Goal: Information Seeking & Learning: Learn about a topic

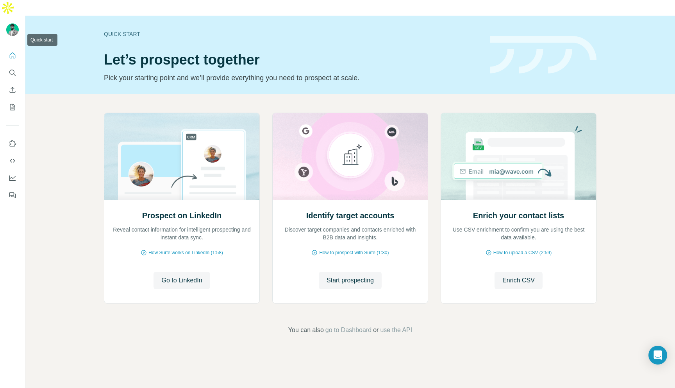
click at [14, 52] on icon "Quick start" at bounding box center [13, 56] width 8 height 8
click at [14, 86] on icon "Enrich CSV" at bounding box center [13, 90] width 8 height 8
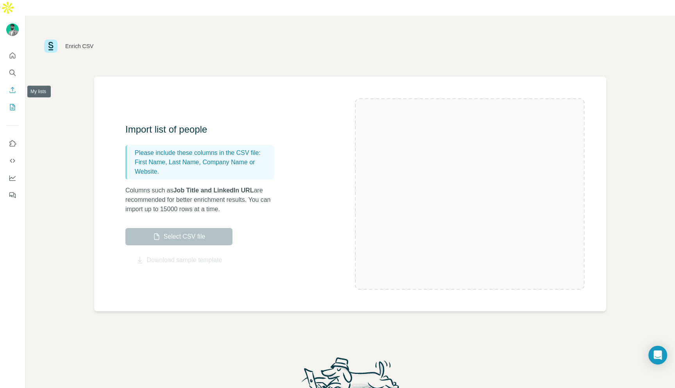
click at [11, 100] on button "My lists" at bounding box center [12, 107] width 13 height 14
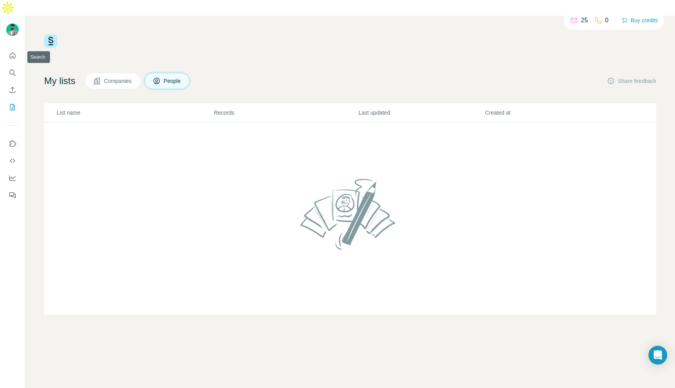
click at [12, 49] on nav at bounding box center [12, 81] width 13 height 66
click at [12, 52] on icon "Quick start" at bounding box center [13, 56] width 8 height 8
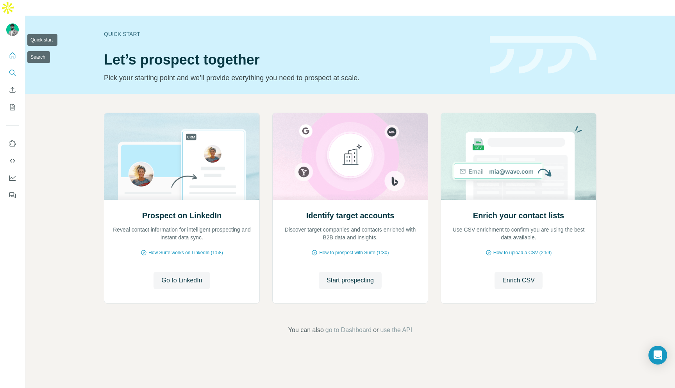
click at [13, 70] on icon "Search" at bounding box center [11, 72] width 5 height 5
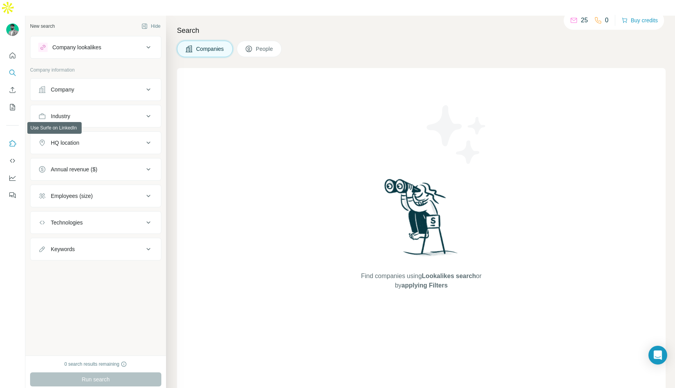
click at [12, 139] on icon "Use Surfe on LinkedIn" at bounding box center [13, 143] width 8 height 8
click at [86, 43] on div "Company lookalikes" at bounding box center [76, 47] width 49 height 8
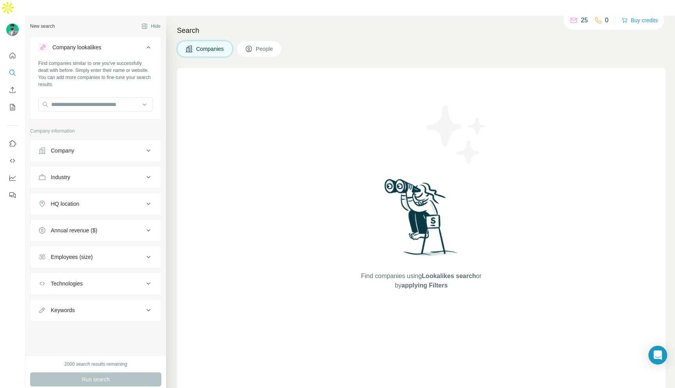
click at [78, 144] on button "Company" at bounding box center [95, 150] width 131 height 19
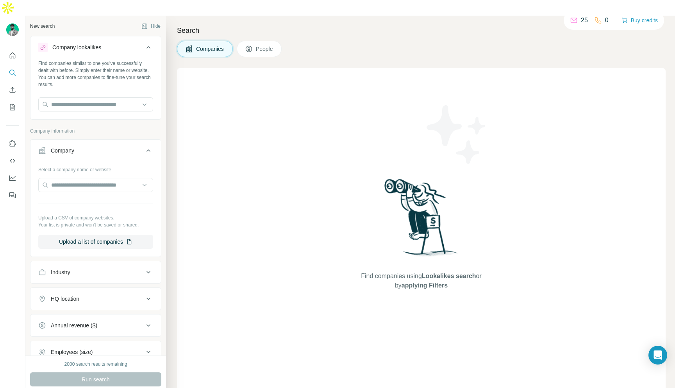
drag, startPoint x: 658, startPoint y: 18, endPoint x: 578, endPoint y: 30, distance: 81.0
click at [581, 30] on div "New search Hide Company lookalikes Find companies similar to one you've success…" at bounding box center [350, 210] width 650 height 388
click at [6, 66] on button "Search" at bounding box center [12, 73] width 13 height 14
click at [10, 52] on icon "Quick start" at bounding box center [13, 55] width 6 height 6
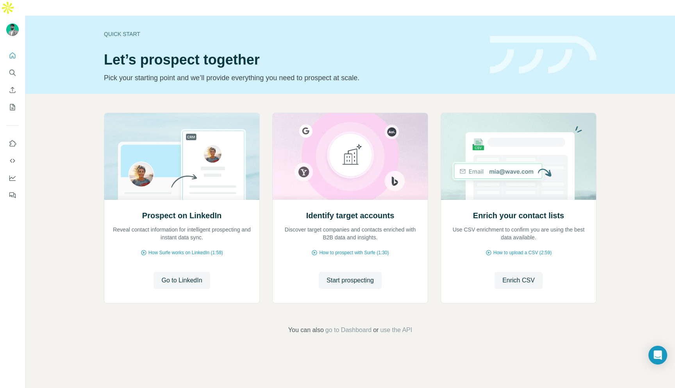
click at [55, 94] on div "Prospect on LinkedIn Reveal contact information for intelligent prospecting and…" at bounding box center [350, 223] width 650 height 259
click at [360, 275] on span "Start prospecting" at bounding box center [350, 279] width 47 height 9
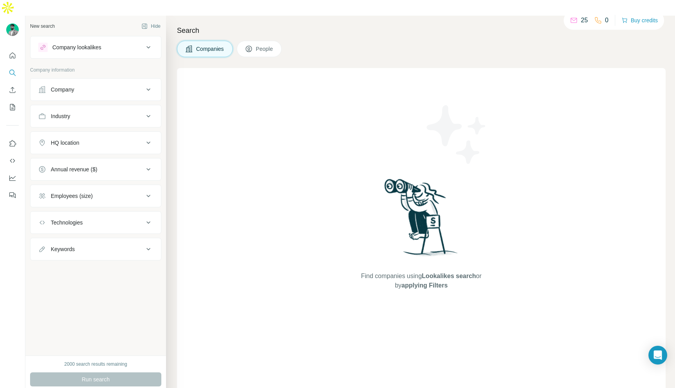
click at [93, 86] on div "Company" at bounding box center [90, 90] width 105 height 8
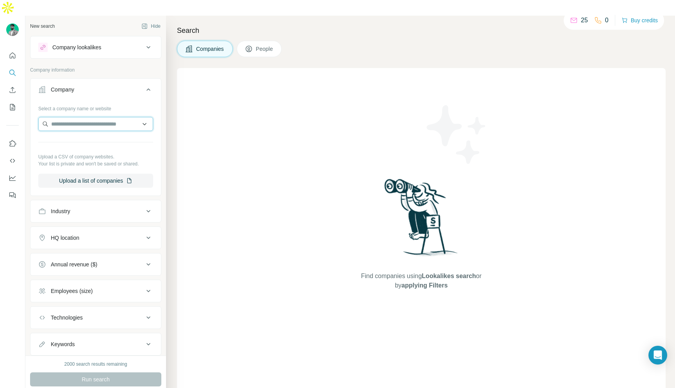
click at [81, 117] on input "text" at bounding box center [95, 124] width 115 height 14
type input "*"
type input "**********"
click at [225, 229] on div "Find companies using Lookalikes search or by applying Filters" at bounding box center [421, 233] width 489 height 331
click at [75, 80] on button "Company" at bounding box center [95, 91] width 131 height 22
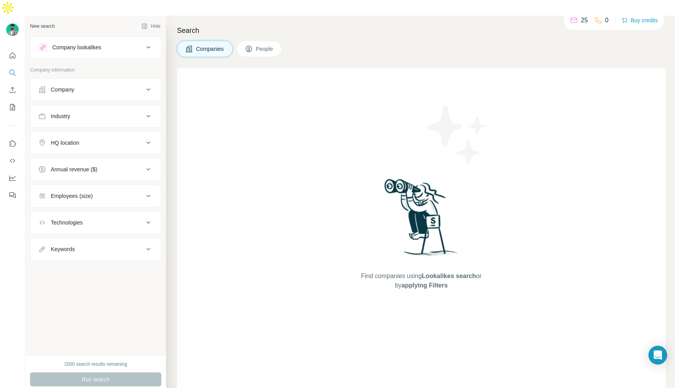
click at [69, 107] on button "Industry" at bounding box center [95, 116] width 131 height 19
click at [73, 129] on div at bounding box center [91, 135] width 97 height 13
type input "*"
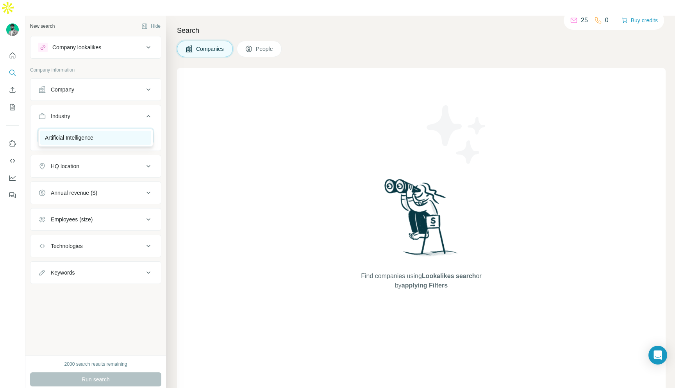
type input "****"
click at [84, 140] on p "Artificial Intelligence" at bounding box center [69, 138] width 48 height 8
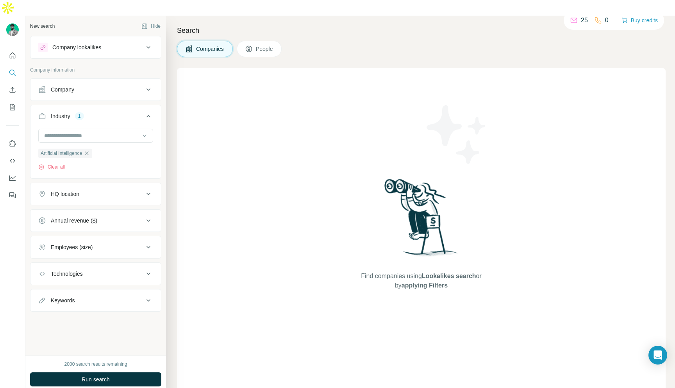
click at [55, 184] on button "HQ location" at bounding box center [95, 193] width 131 height 19
click at [56, 206] on input "text" at bounding box center [95, 213] width 115 height 14
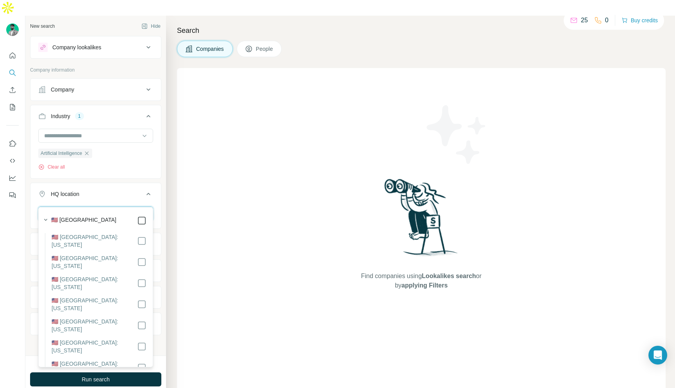
type input "**********"
click at [99, 190] on button "HQ location 1" at bounding box center [95, 195] width 131 height 22
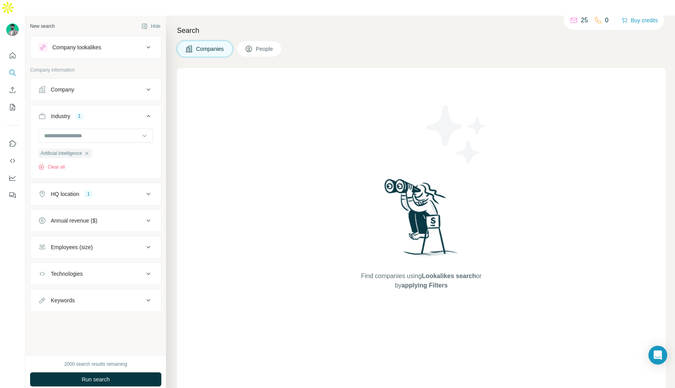
click at [71, 184] on button "HQ location 1" at bounding box center [95, 193] width 131 height 19
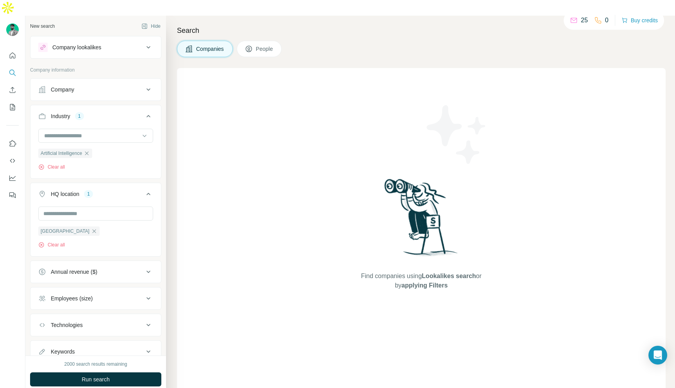
click at [61, 268] on div "Annual revenue ($)" at bounding box center [74, 272] width 46 height 8
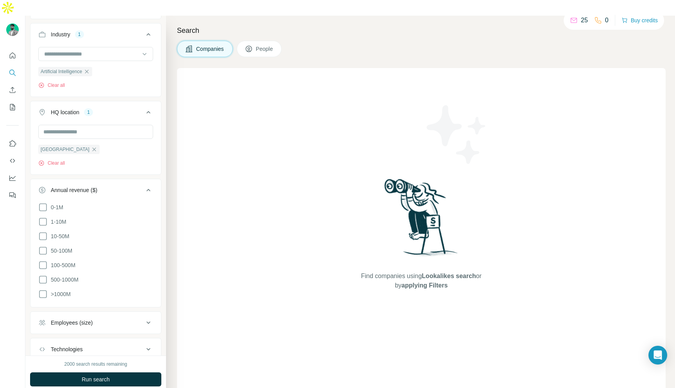
scroll to position [88, 0]
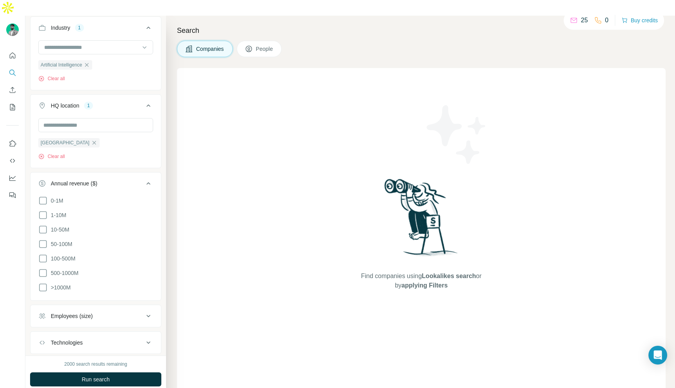
click at [67, 179] on div "Annual revenue ($)" at bounding box center [74, 183] width 46 height 8
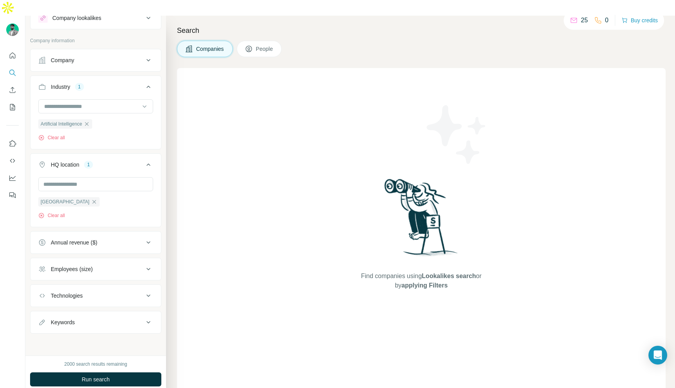
click at [65, 265] on div "Employees (size)" at bounding box center [72, 269] width 42 height 8
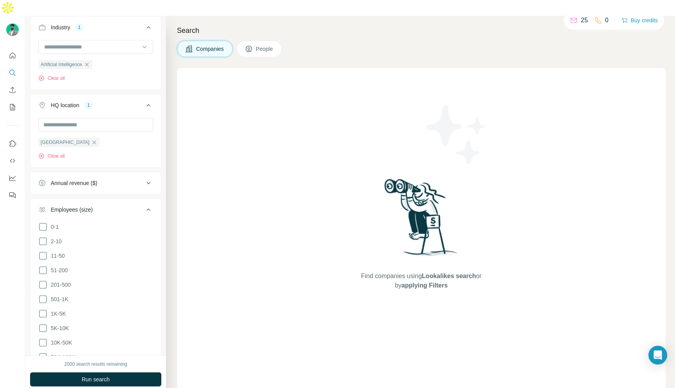
scroll to position [89, 0]
click at [44, 236] on icon at bounding box center [42, 240] width 9 height 9
click at [44, 250] on icon at bounding box center [42, 254] width 9 height 9
click at [38, 179] on ul "Company Industry 1 Artificial Intelligence Clear all HQ location 1 [GEOGRAPHIC_…" at bounding box center [95, 226] width 131 height 474
click at [28, 177] on div "New search Hide Company lookalikes Company information Company Industry 1 Artif…" at bounding box center [95, 186] width 141 height 340
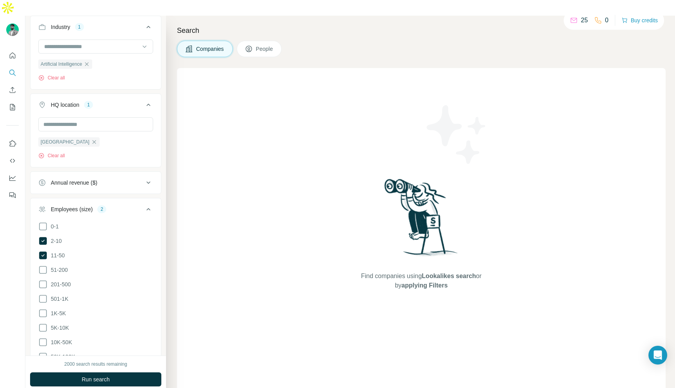
click at [75, 205] on div "Employees (size)" at bounding box center [72, 209] width 42 height 8
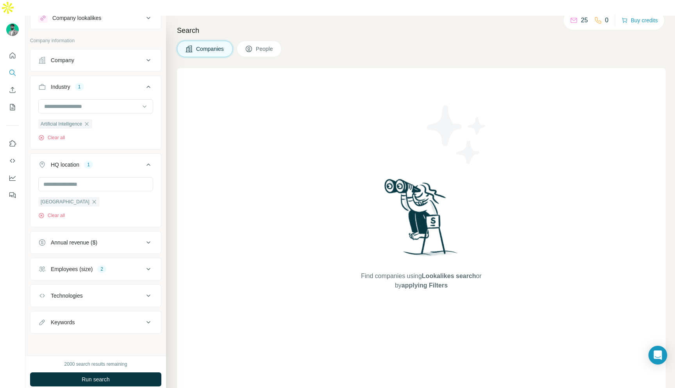
click at [72, 291] on div "Technologies" at bounding box center [67, 295] width 32 height 8
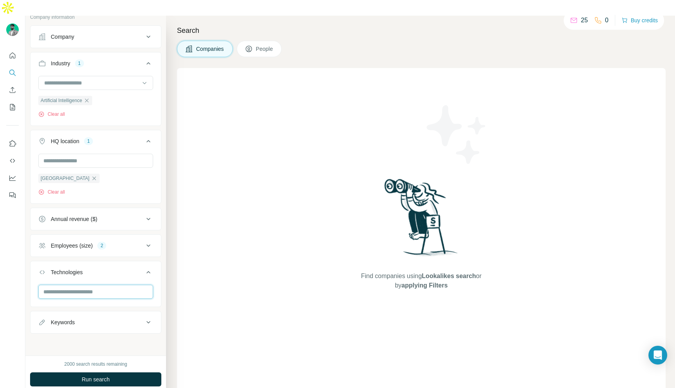
click at [72, 284] on input "text" at bounding box center [95, 291] width 115 height 14
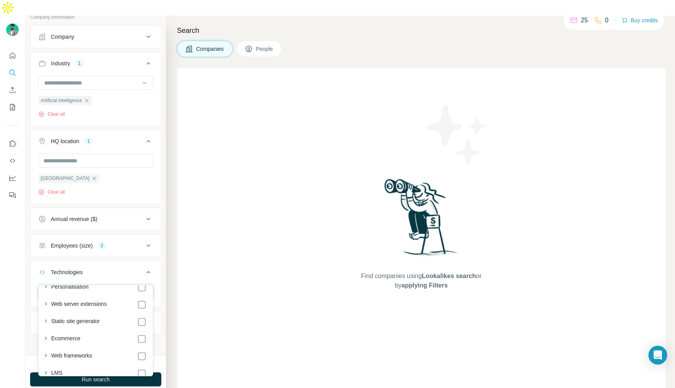
scroll to position [291, 0]
click at [64, 268] on div "Technologies" at bounding box center [67, 272] width 32 height 8
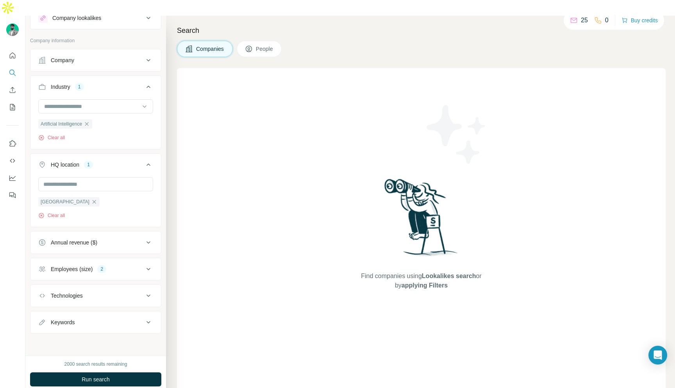
click at [59, 318] on div "Keywords" at bounding box center [63, 322] width 24 height 8
click at [82, 375] on span "Run search" at bounding box center [96, 379] width 28 height 8
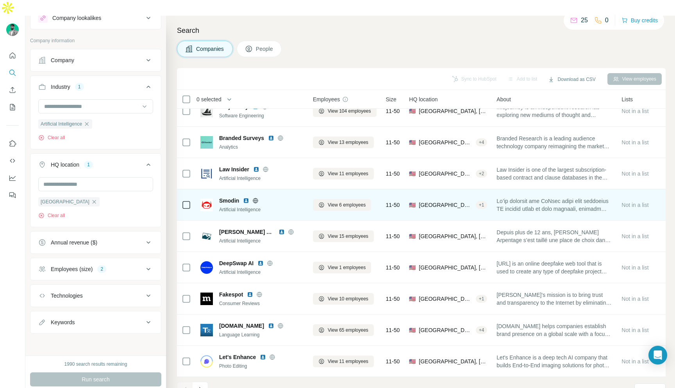
scroll to position [0, 0]
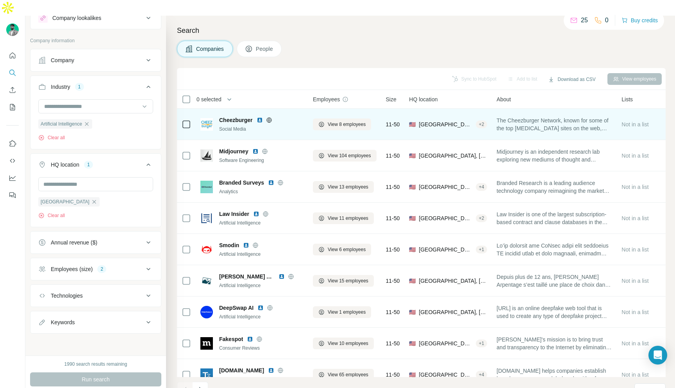
click at [234, 116] on span "Cheezburger" at bounding box center [236, 120] width 34 height 8
click at [209, 118] on img at bounding box center [206, 124] width 13 height 13
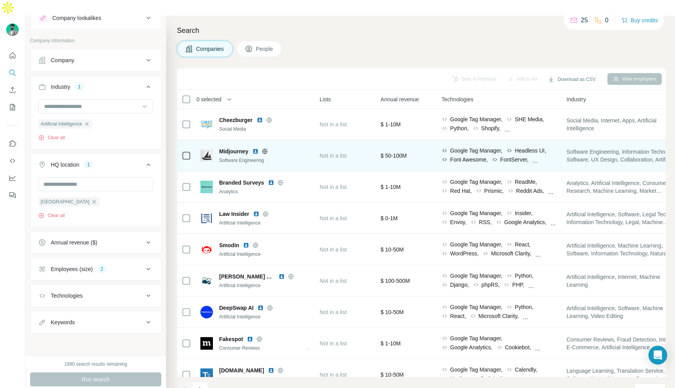
scroll to position [0, 450]
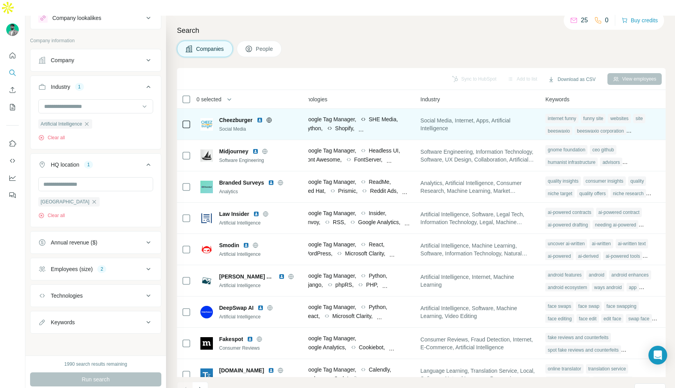
click at [487, 109] on td "Social Media, Internet, Apps, Artificial Intelligence" at bounding box center [478, 124] width 125 height 31
click at [365, 118] on icon at bounding box center [363, 119] width 4 height 3
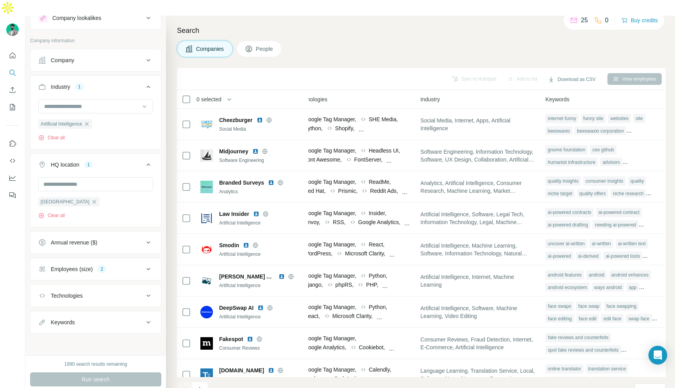
click at [252, 46] on icon at bounding box center [249, 49] width 6 height 6
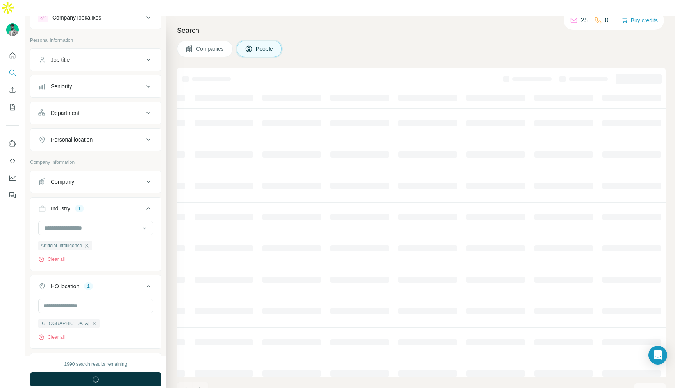
scroll to position [0, 186]
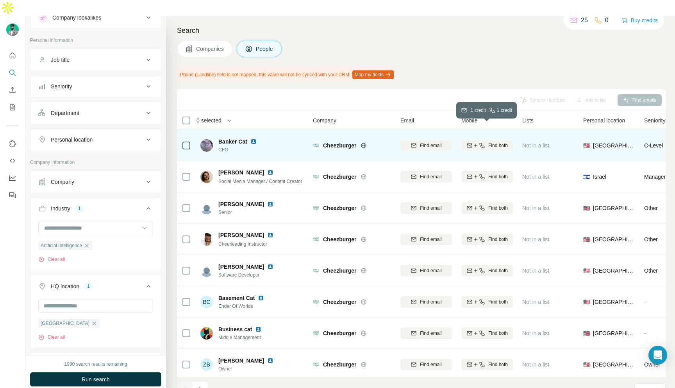
click at [487, 142] on div "Find both" at bounding box center [487, 145] width 52 height 7
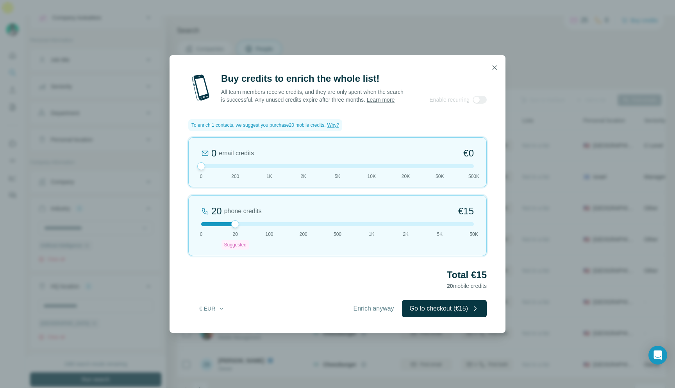
drag, startPoint x: 234, startPoint y: 227, endPoint x: 244, endPoint y: 227, distance: 10.2
click at [244, 226] on div at bounding box center [337, 224] width 273 height 4
drag, startPoint x: 205, startPoint y: 168, endPoint x: 234, endPoint y: 164, distance: 29.6
click at [234, 164] on div "0 email credits €0 0 200 1K 2K 5K 10K 20K 50K 500K" at bounding box center [337, 162] width 299 height 50
drag, startPoint x: 240, startPoint y: 171, endPoint x: 190, endPoint y: 175, distance: 49.8
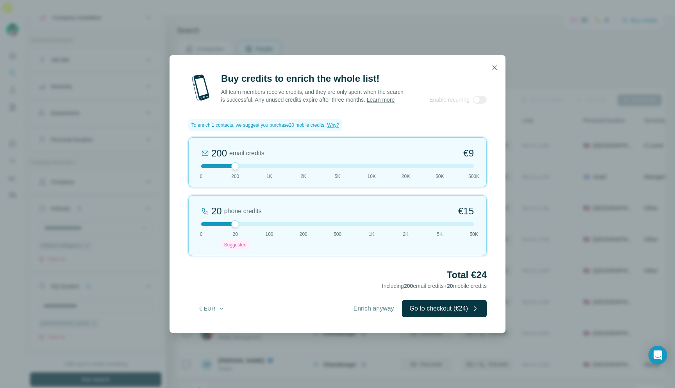
click at [190, 175] on div "200 email credits €9 0 200 1K 2K 5K 10K 20K 50K 500K" at bounding box center [337, 162] width 299 height 50
click at [238, 231] on div "20 phone credits €15 0 20 Suggested 100 200 500 1K 2K 5K 50K" at bounding box center [337, 225] width 299 height 61
click at [220, 311] on icon "button" at bounding box center [221, 308] width 6 height 6
click at [206, 333] on span "$ USD" at bounding box center [203, 330] width 16 height 8
click at [234, 232] on div "20 phone credits $15 0 20 Suggested 100 200 500 1K 2K 5K 50K" at bounding box center [337, 225] width 299 height 61
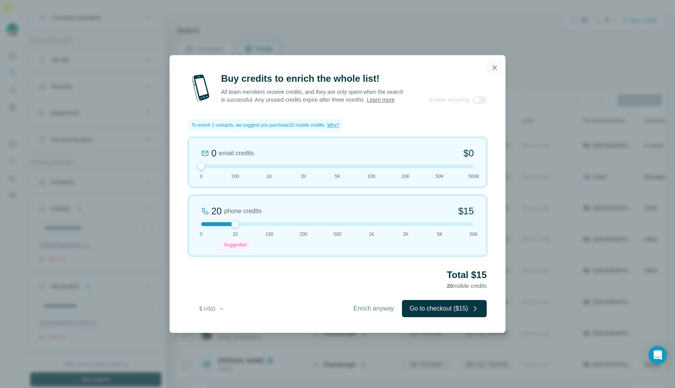
click at [497, 64] on icon "button" at bounding box center [495, 68] width 8 height 8
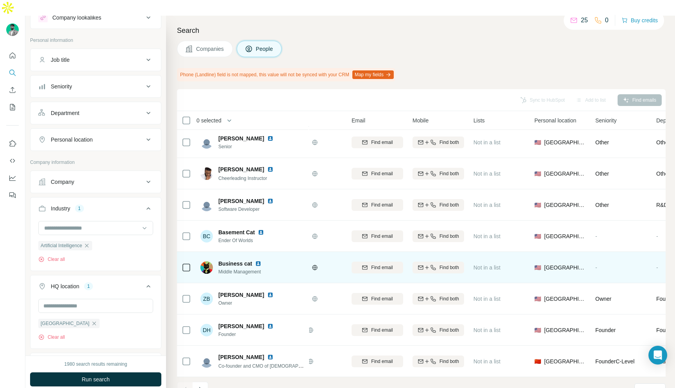
scroll to position [66, 0]
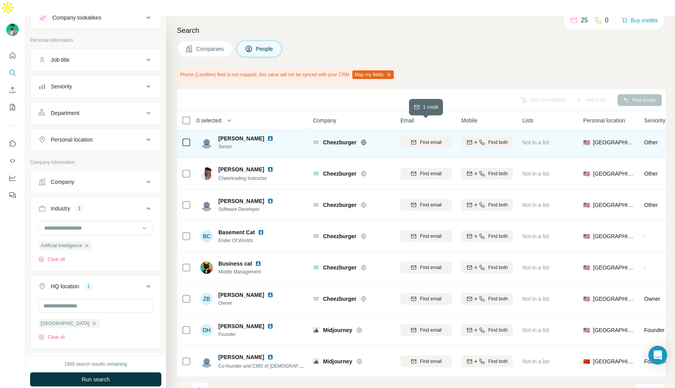
click at [422, 139] on span "Find email" at bounding box center [430, 142] width 21 height 7
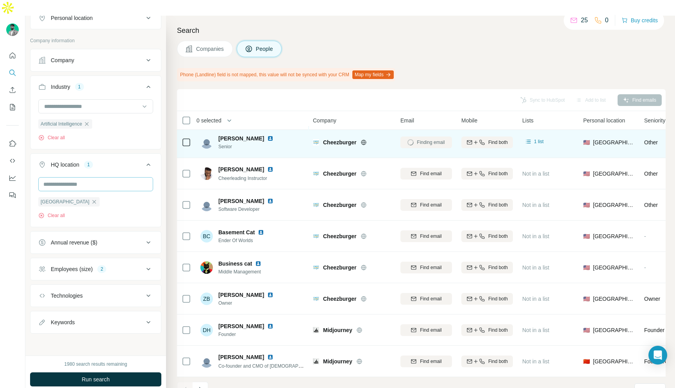
scroll to position [0, 0]
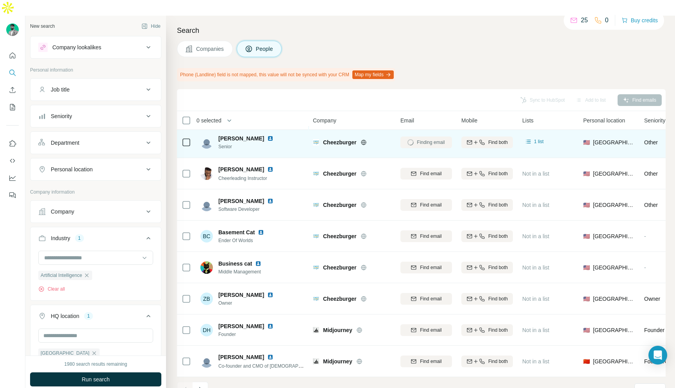
click at [72, 112] on div "Seniority" at bounding box center [61, 116] width 21 height 8
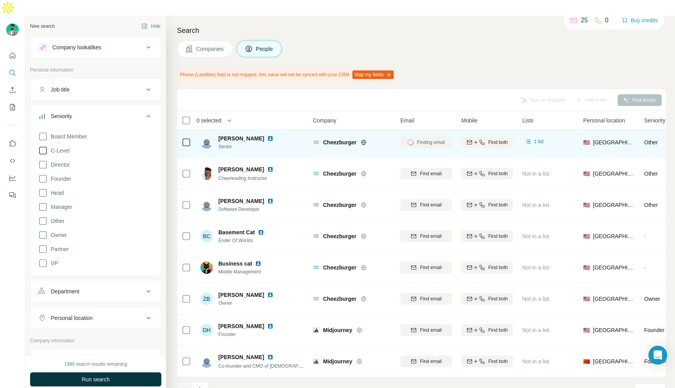
click at [50, 147] on span "C-Level" at bounding box center [59, 151] width 22 height 8
click at [117, 112] on div "Seniority 1" at bounding box center [90, 116] width 105 height 8
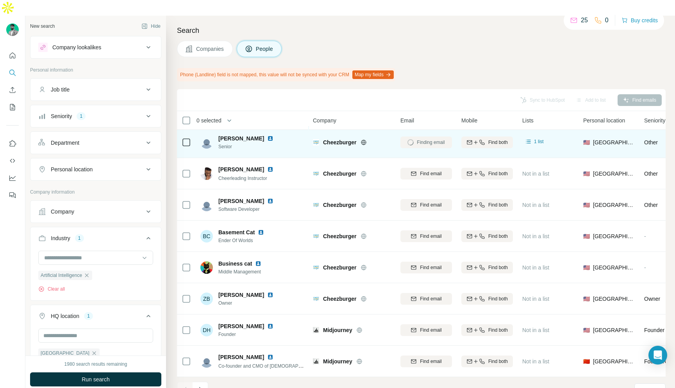
click at [171, 69] on div "Search Companies People Phone (Landline) field is not mapped, this value will n…" at bounding box center [420, 210] width 509 height 388
click at [102, 375] on span "Run search" at bounding box center [96, 379] width 28 height 8
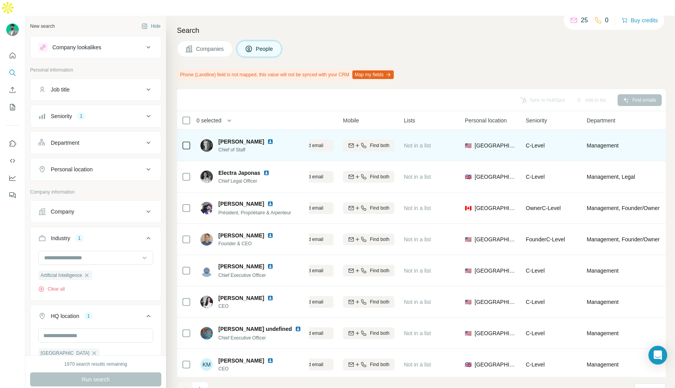
scroll to position [63, 138]
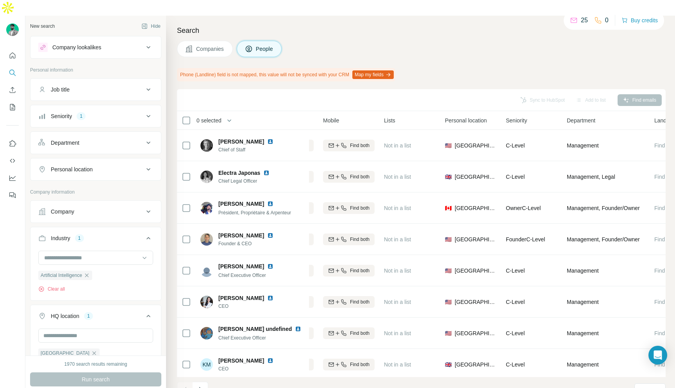
click at [187, 111] on th "0 selected" at bounding box center [239, 120] width 125 height 19
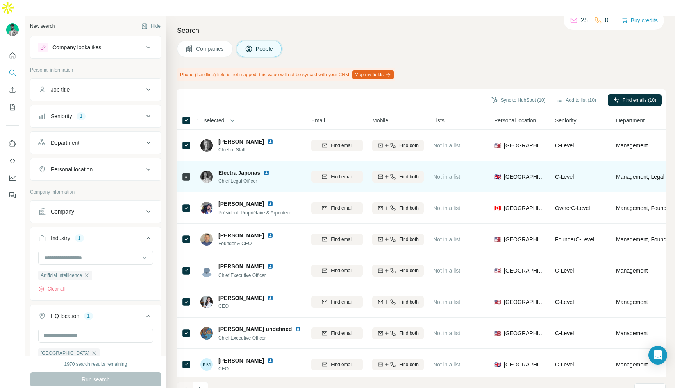
scroll to position [63, 0]
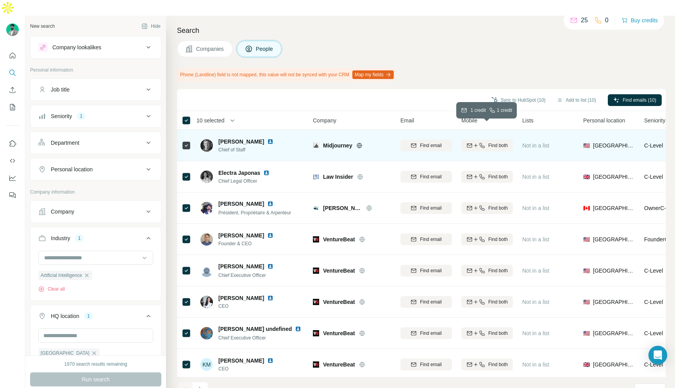
click at [485, 142] on div "Find both" at bounding box center [487, 145] width 52 height 7
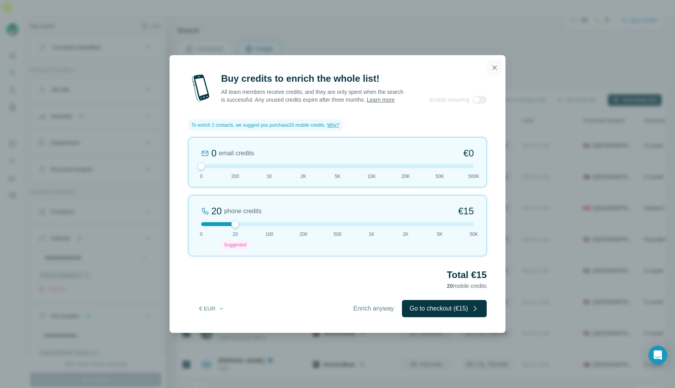
click at [491, 66] on icon "button" at bounding box center [495, 68] width 8 height 8
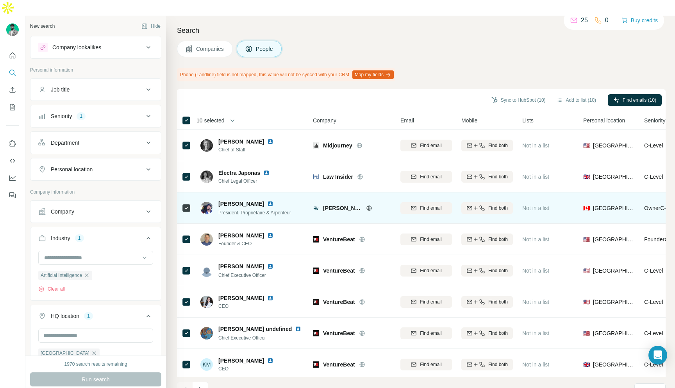
scroll to position [63, 183]
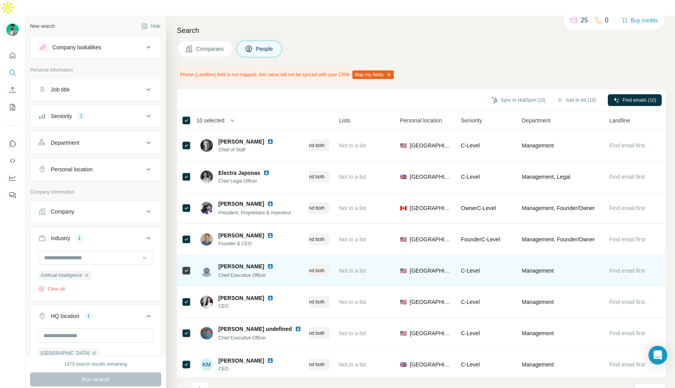
click at [267, 263] on img at bounding box center [270, 266] width 6 height 6
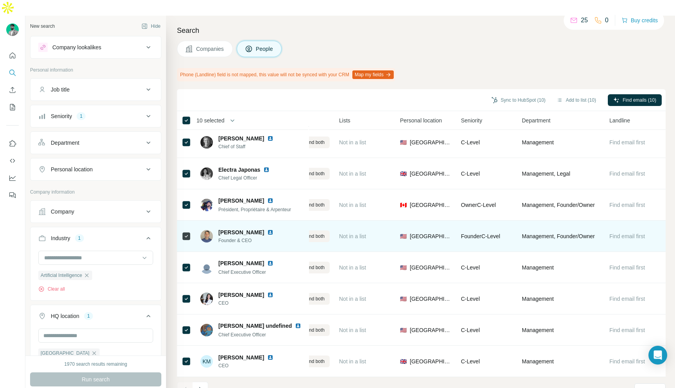
click at [267, 229] on img at bounding box center [270, 232] width 6 height 6
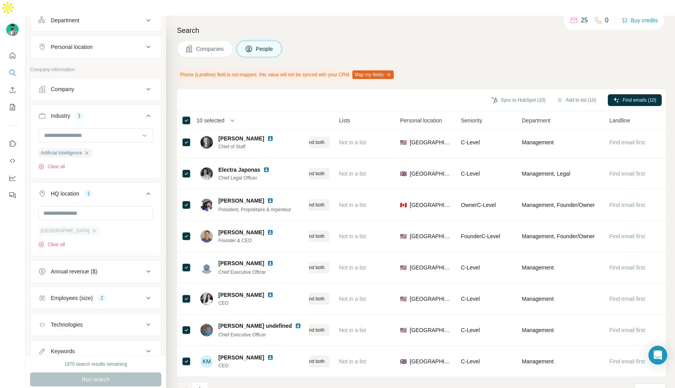
scroll to position [0, 0]
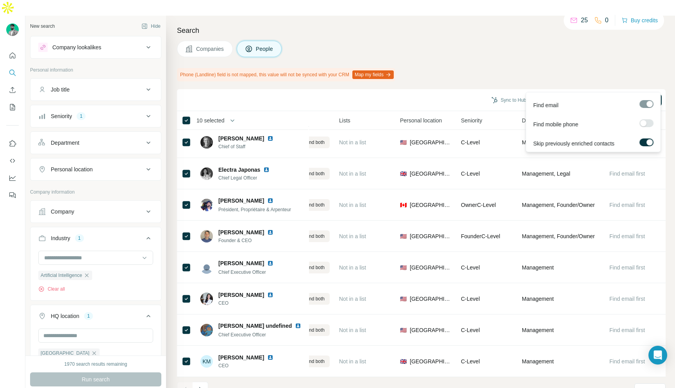
click at [649, 119] on label at bounding box center [647, 123] width 14 height 8
click at [642, 141] on label at bounding box center [647, 142] width 14 height 8
click at [642, 141] on div at bounding box center [643, 142] width 6 height 6
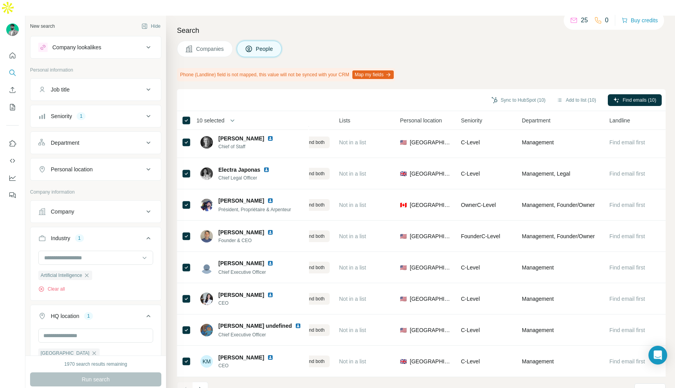
click at [564, 72] on div "Search Companies People Phone (Landline) field is not mapped, this value will n…" at bounding box center [420, 210] width 509 height 388
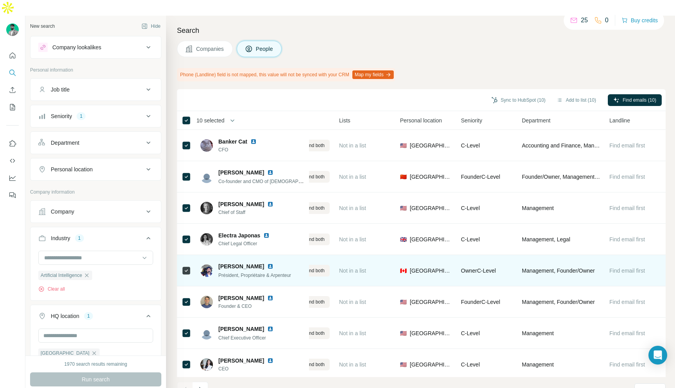
scroll to position [66, 183]
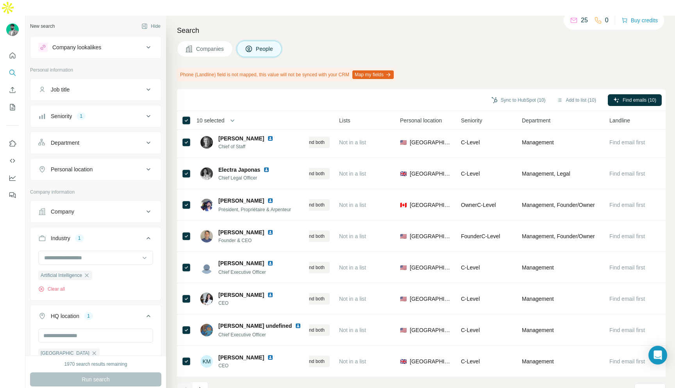
click at [645, 383] on div "10" at bounding box center [650, 391] width 31 height 16
click at [645, 383] on div "10" at bounding box center [650, 389] width 20 height 13
click at [640, 383] on div "10" at bounding box center [630, 389] width 20 height 13
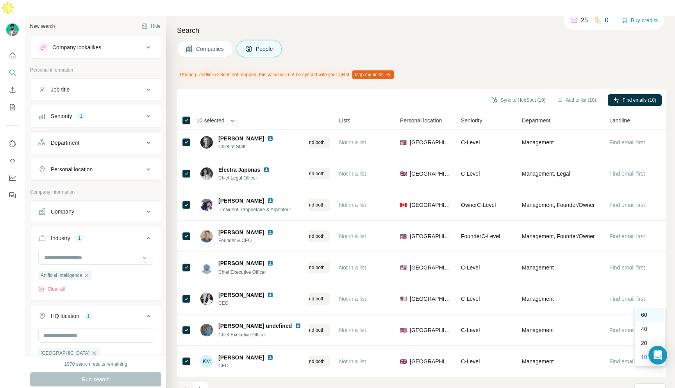
click at [645, 317] on p "60" at bounding box center [644, 315] width 6 height 8
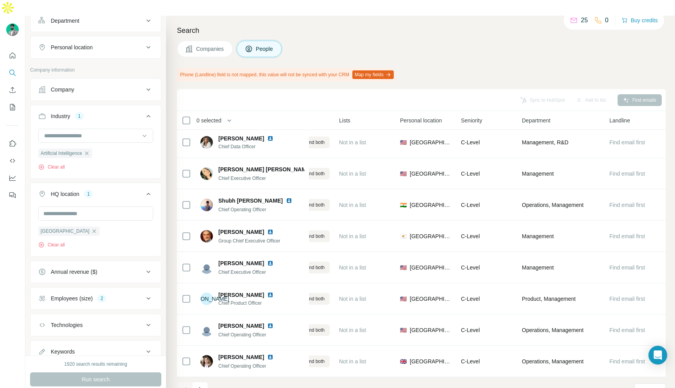
scroll to position [123, 0]
click at [100, 293] on div "Employees (size) 2" at bounding box center [90, 297] width 105 height 8
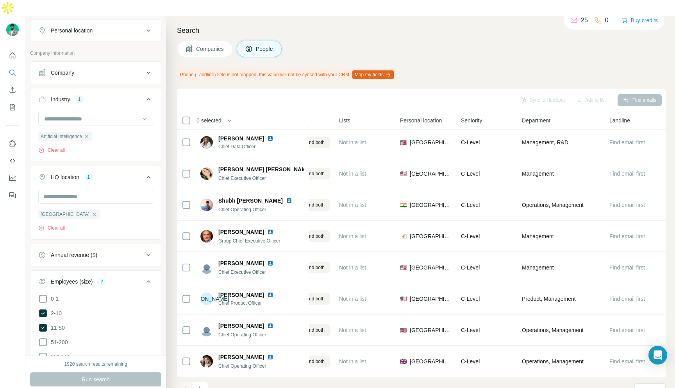
click at [98, 277] on div "Employees (size) 2" at bounding box center [90, 281] width 105 height 8
click at [97, 251] on div "Annual revenue ($)" at bounding box center [74, 255] width 46 height 8
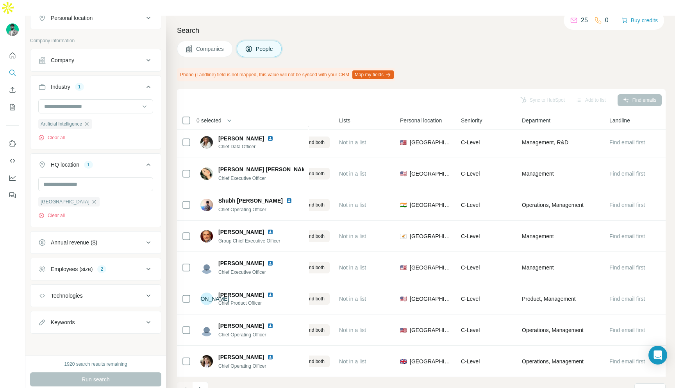
click at [85, 313] on button "Keywords" at bounding box center [95, 322] width 131 height 19
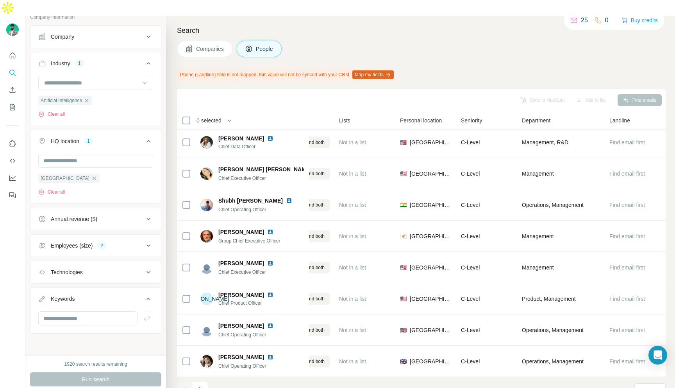
click at [87, 295] on div "Keywords" at bounding box center [90, 299] width 105 height 8
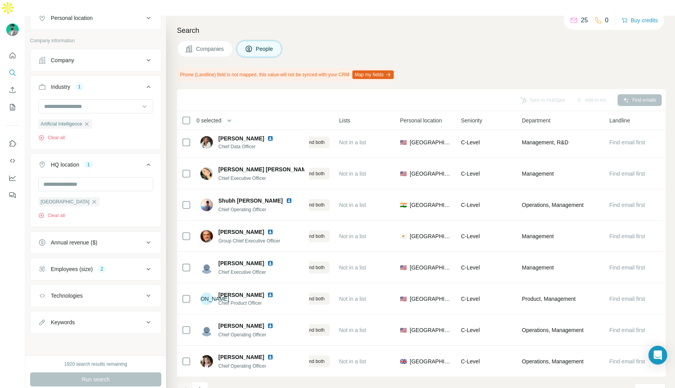
scroll to position [152, 0]
click at [85, 291] on div "Technologies" at bounding box center [90, 295] width 105 height 8
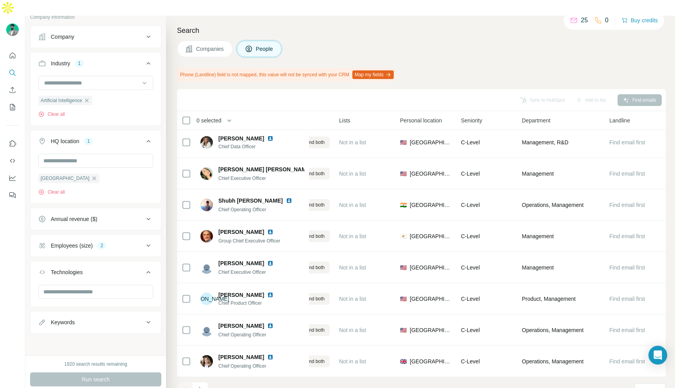
click at [91, 263] on button "Technologies" at bounding box center [95, 274] width 131 height 22
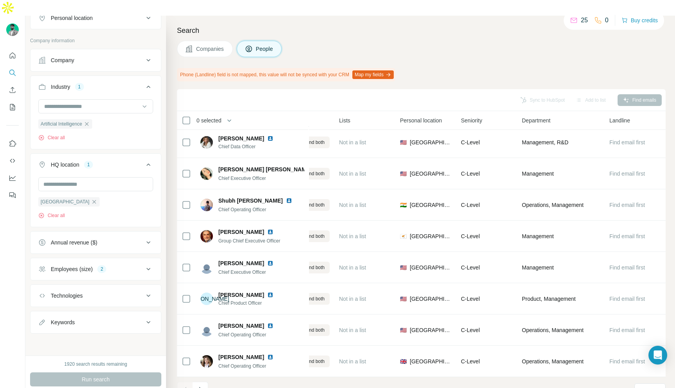
scroll to position [0, 0]
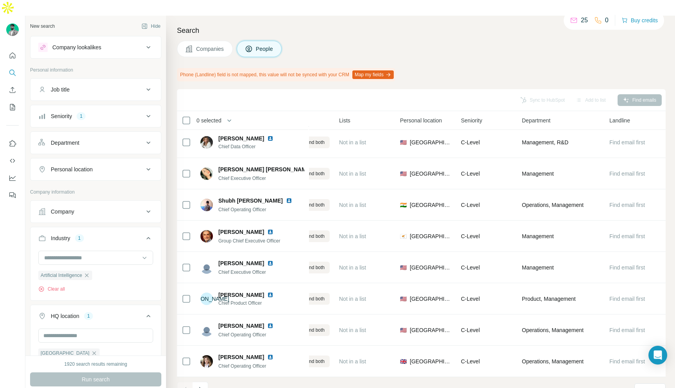
click at [104, 86] on div "Job title" at bounding box center [90, 90] width 105 height 8
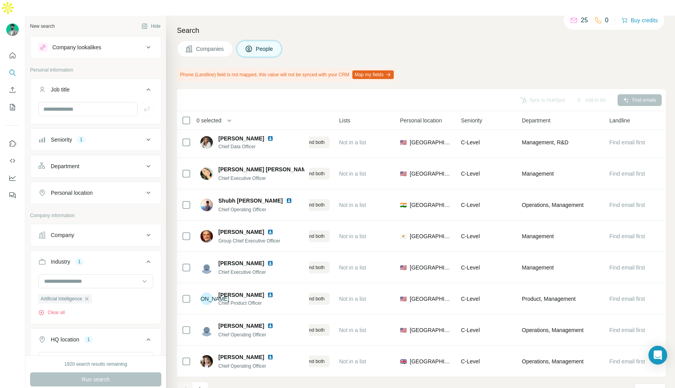
click at [104, 86] on div "Job title" at bounding box center [90, 90] width 105 height 8
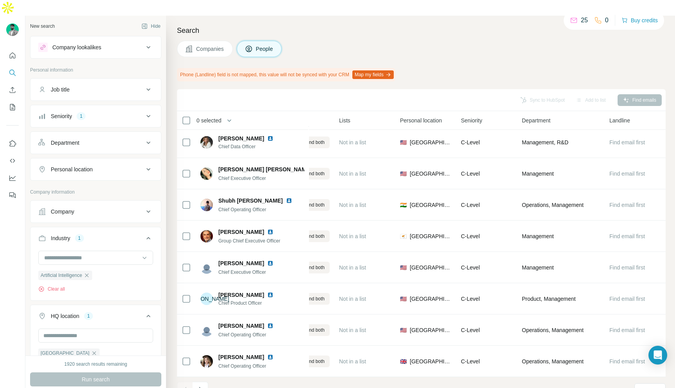
click at [86, 160] on button "Personal location" at bounding box center [95, 169] width 131 height 19
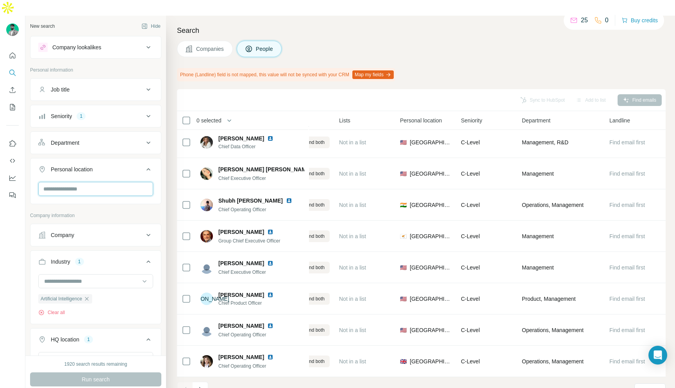
click at [82, 182] on input "text" at bounding box center [95, 189] width 115 height 14
type input "******"
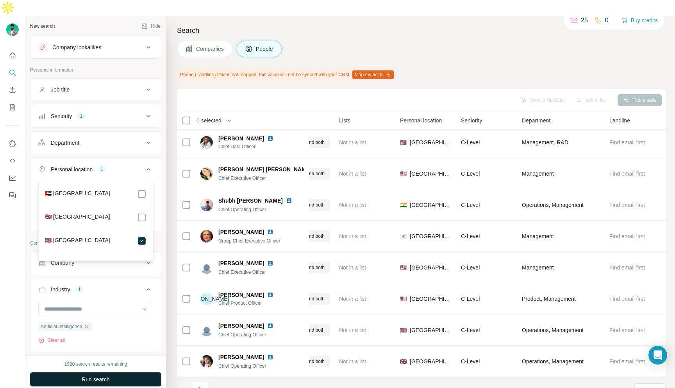
click at [111, 372] on button "Run search" at bounding box center [95, 379] width 131 height 14
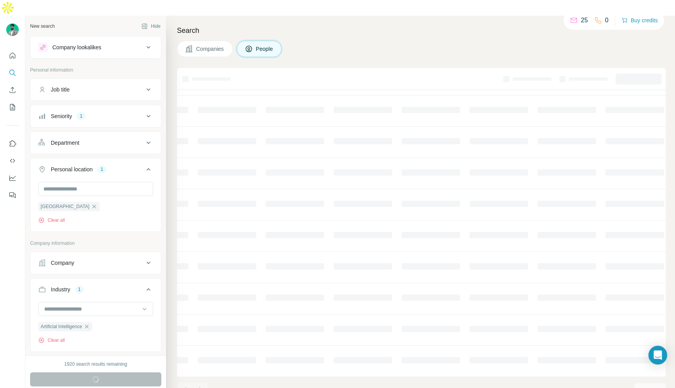
scroll to position [45, 183]
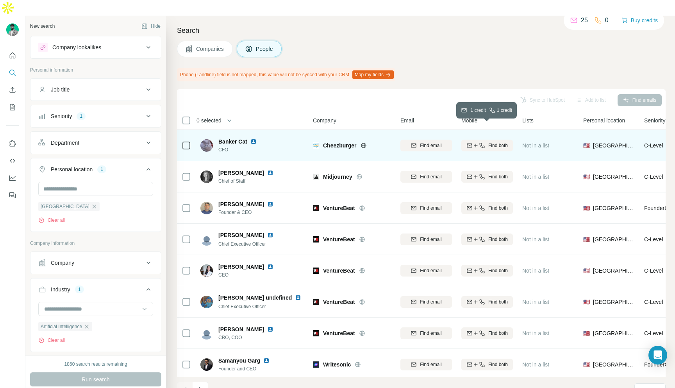
click at [490, 142] on span "Find both" at bounding box center [498, 145] width 20 height 7
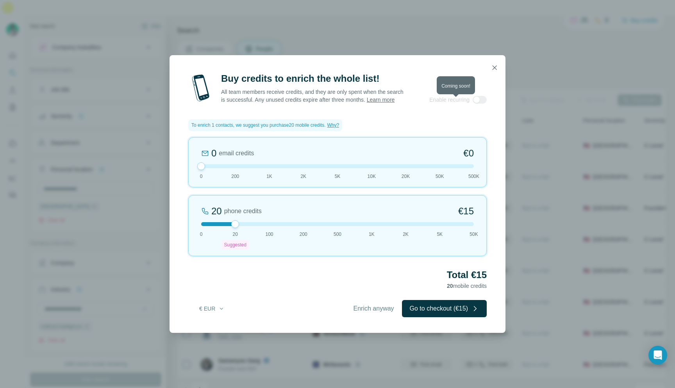
click at [481, 104] on div at bounding box center [480, 100] width 14 height 8
click at [492, 64] on icon "button" at bounding box center [495, 68] width 8 height 8
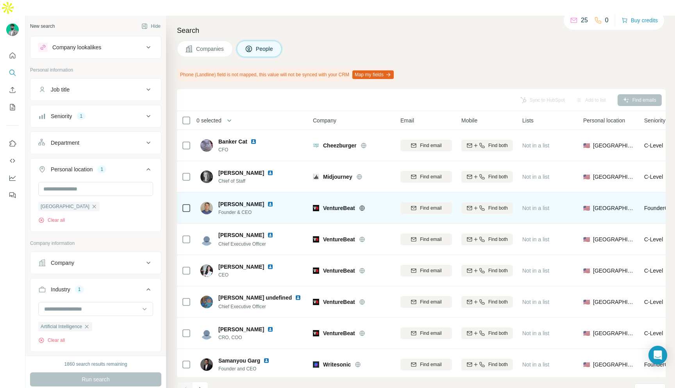
scroll to position [0, 183]
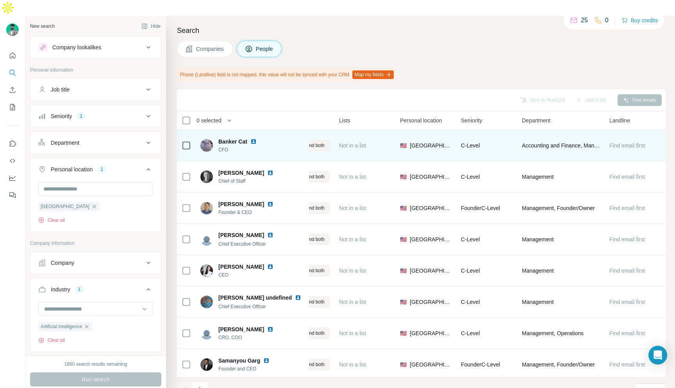
click at [621, 142] on span "Find email first" at bounding box center [628, 145] width 36 height 6
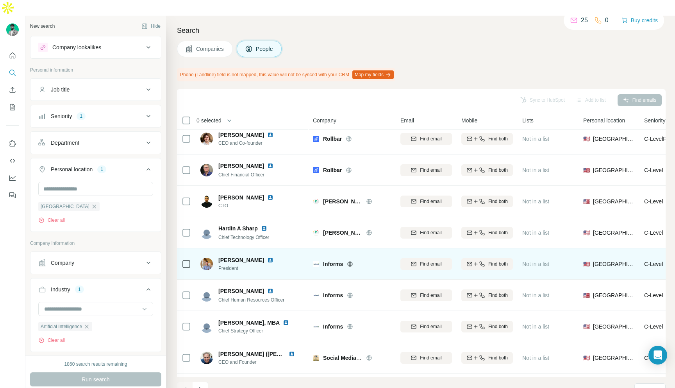
scroll to position [508, 0]
